Goal: Register for event/course

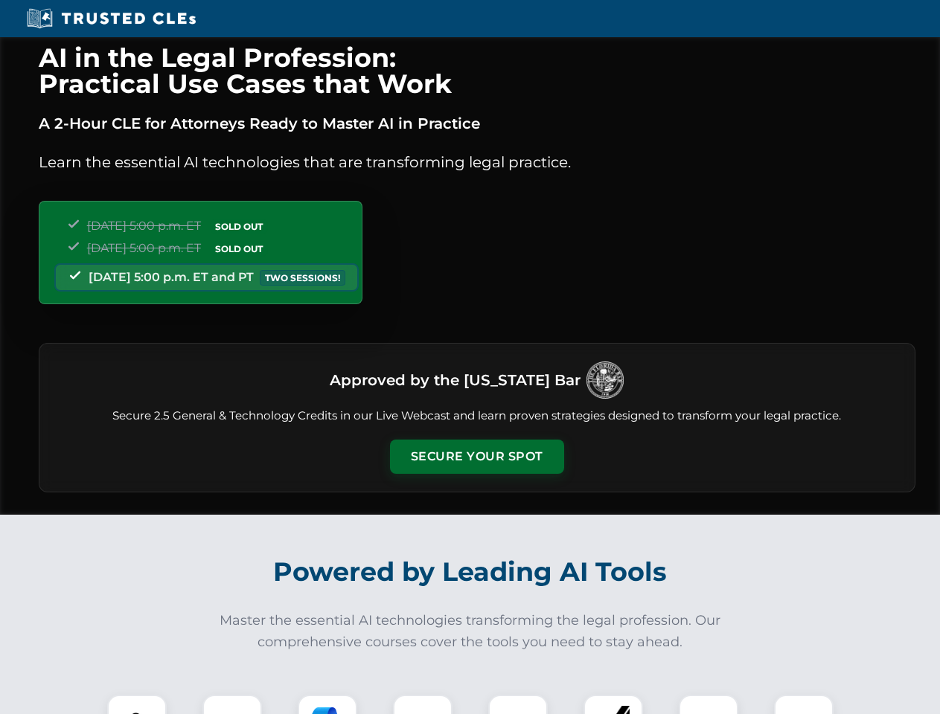
click at [476, 457] on button "Secure Your Spot" at bounding box center [477, 457] width 174 height 34
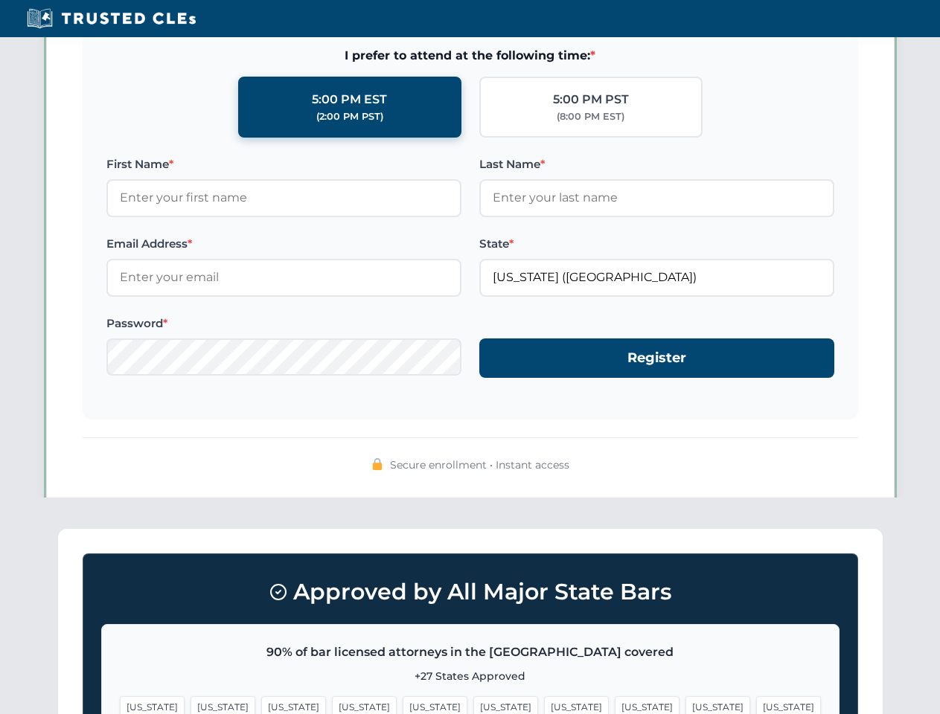
click at [544, 705] on span "[US_STATE]" at bounding box center [576, 707] width 65 height 22
click at [685, 705] on span "[US_STATE]" at bounding box center [717, 707] width 65 height 22
